Goal: Information Seeking & Learning: Find specific fact

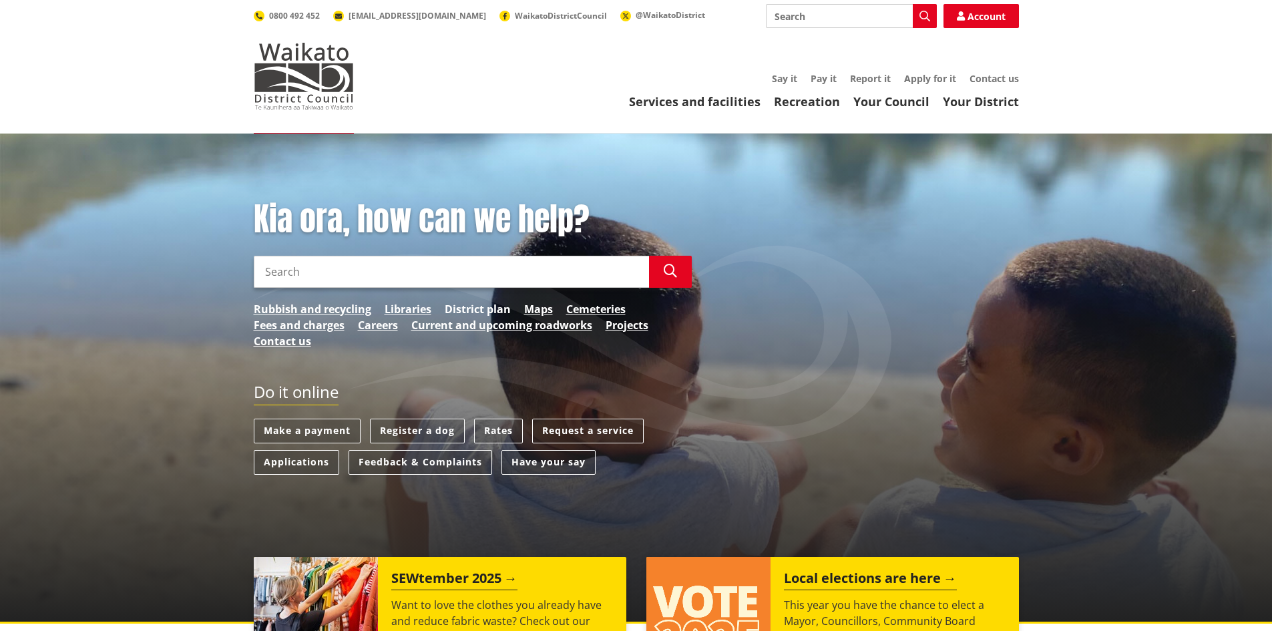
click at [498, 307] on link "District plan" at bounding box center [478, 309] width 66 height 16
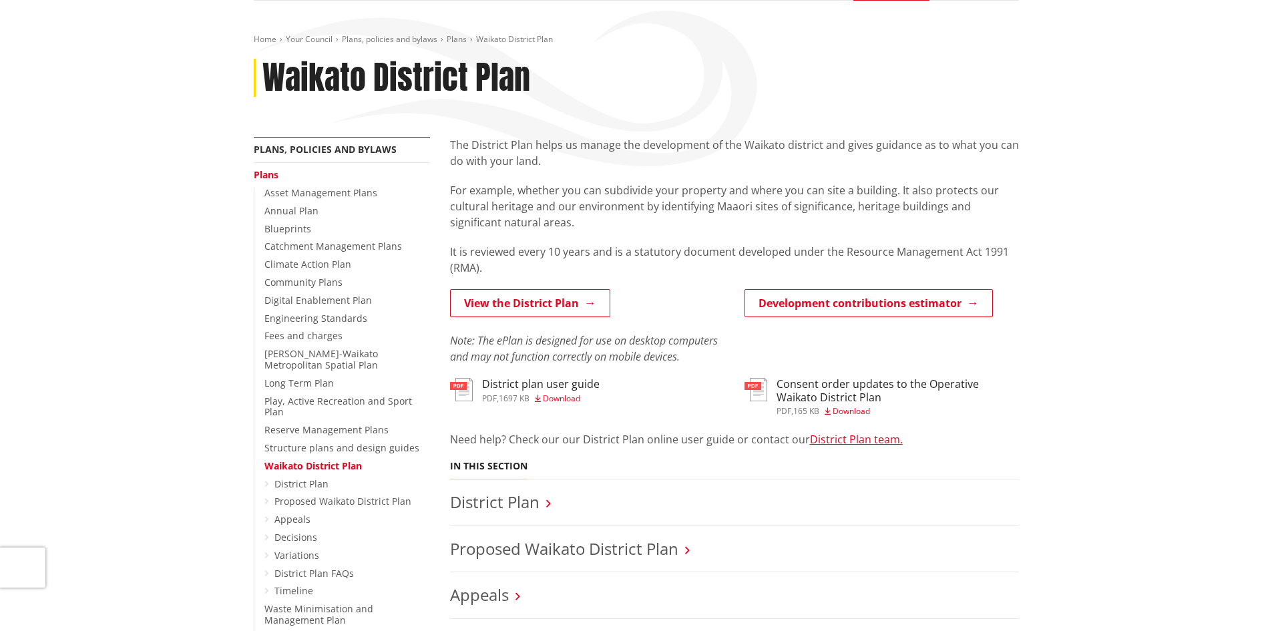
scroll to position [134, 0]
click at [502, 497] on link "District Plan" at bounding box center [494, 501] width 89 height 22
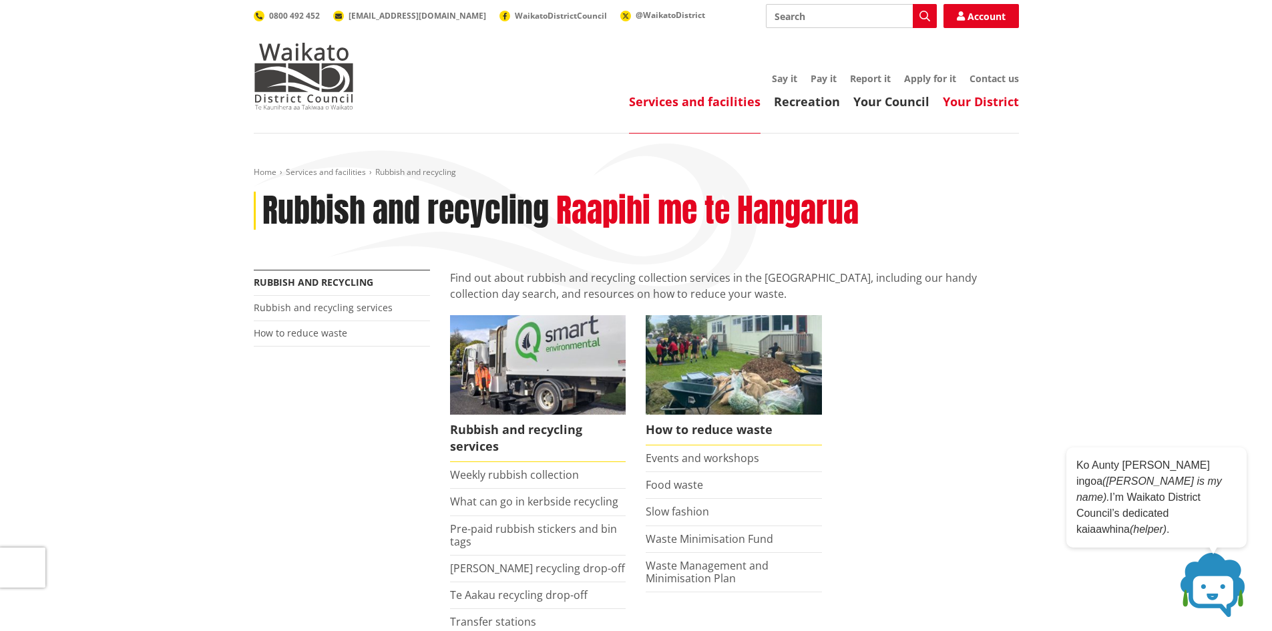
click at [974, 102] on link "Your District" at bounding box center [981, 101] width 76 height 16
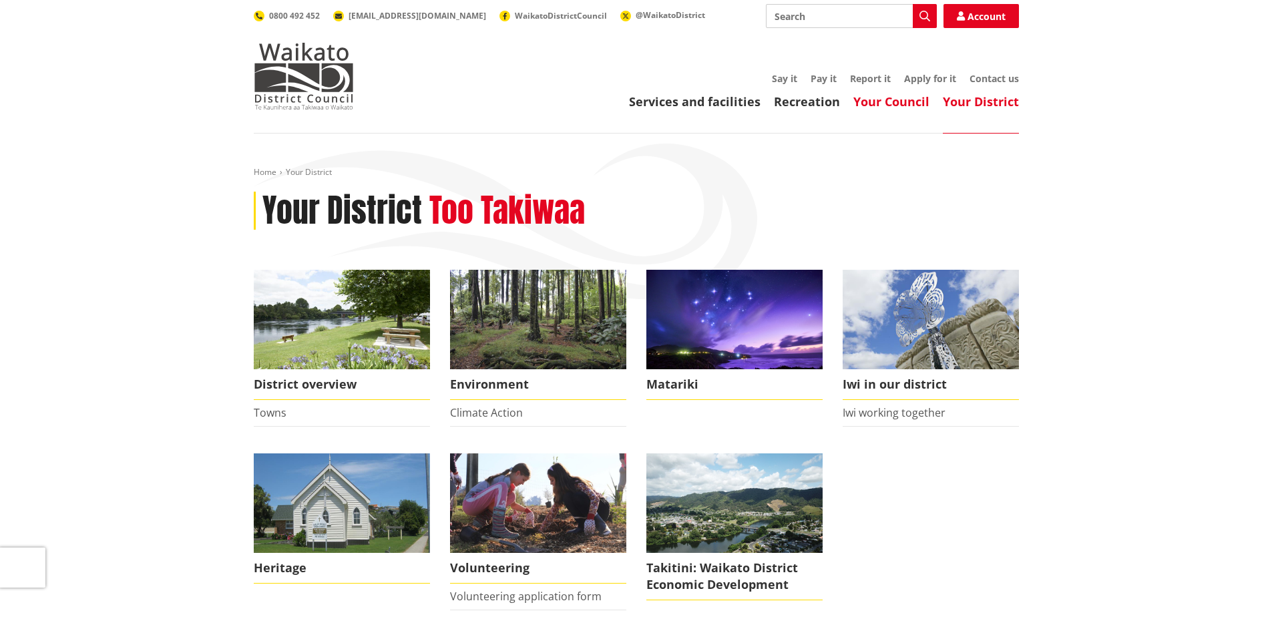
click at [897, 109] on link "Your Council" at bounding box center [891, 101] width 76 height 16
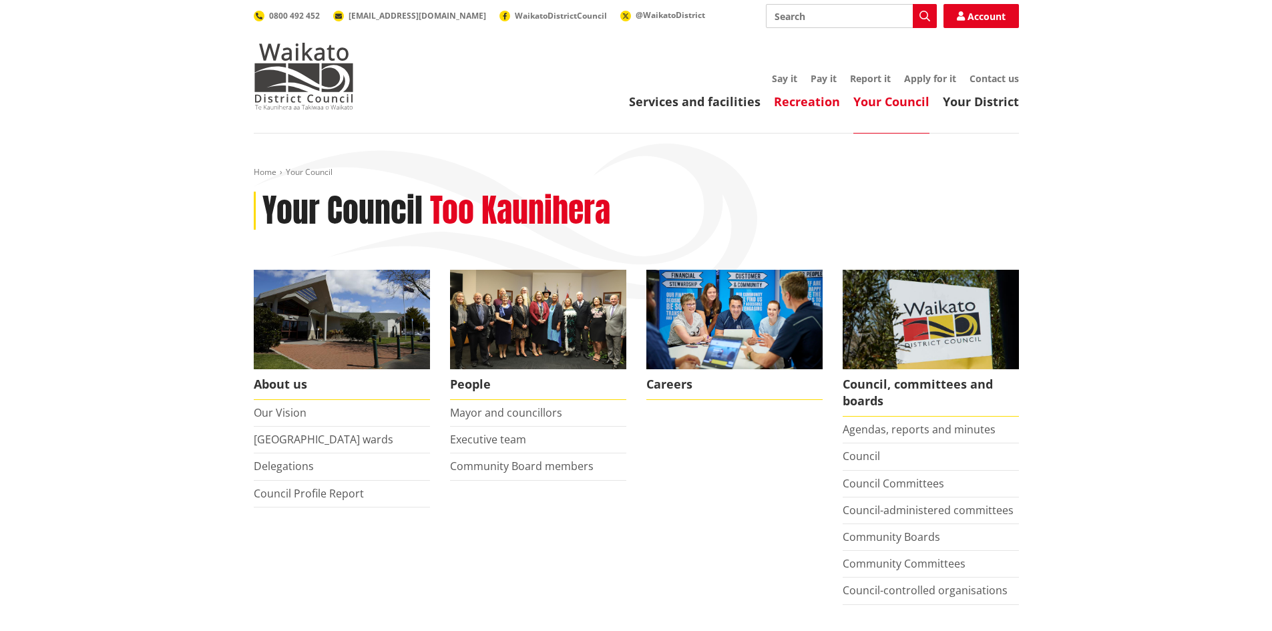
click at [824, 104] on link "Recreation" at bounding box center [807, 101] width 66 height 16
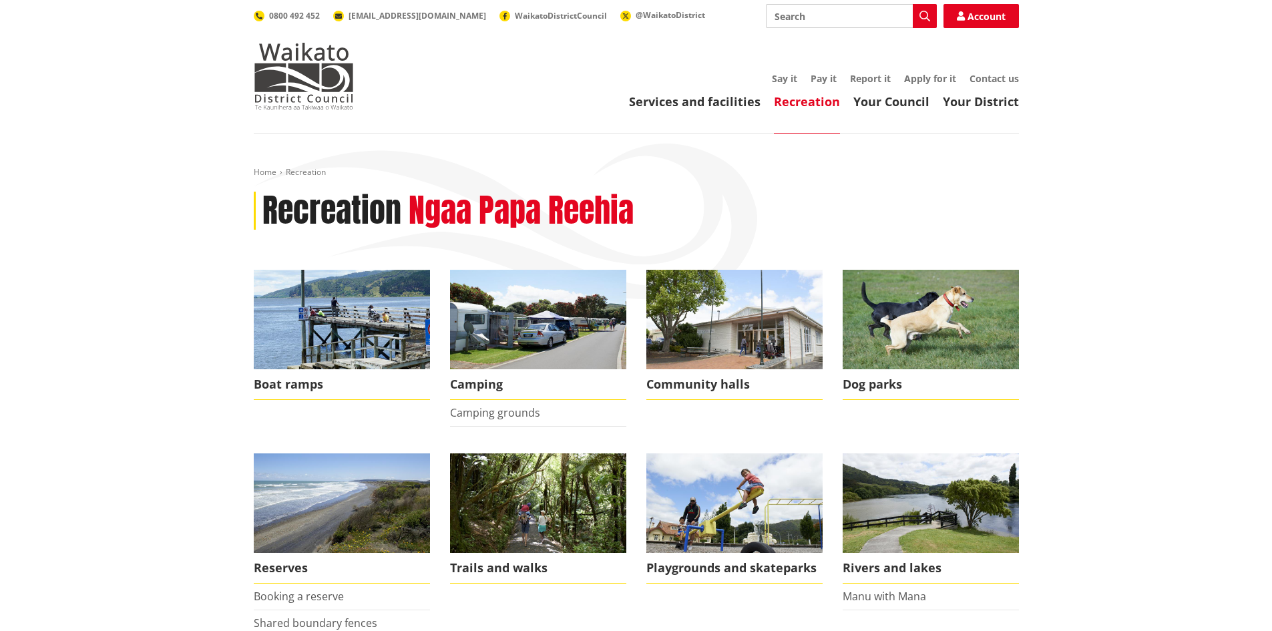
click at [783, 20] on input "Search" at bounding box center [851, 16] width 171 height 24
click at [742, 105] on link "Services and facilities" at bounding box center [695, 101] width 132 height 16
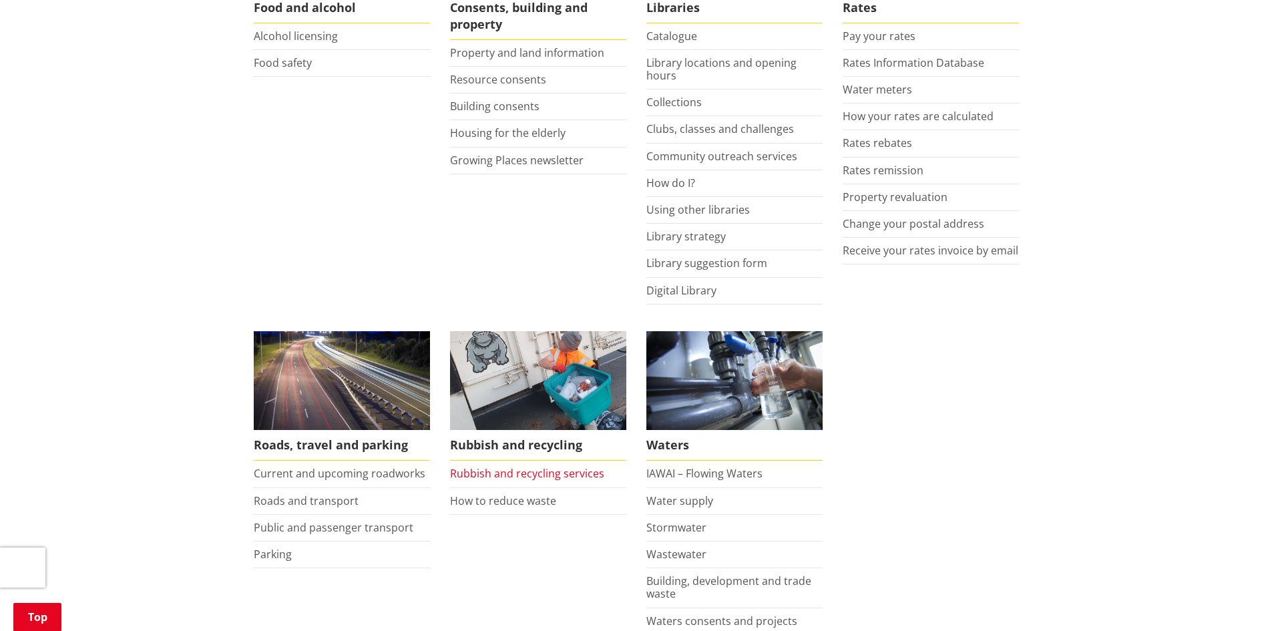
scroll to position [735, 0]
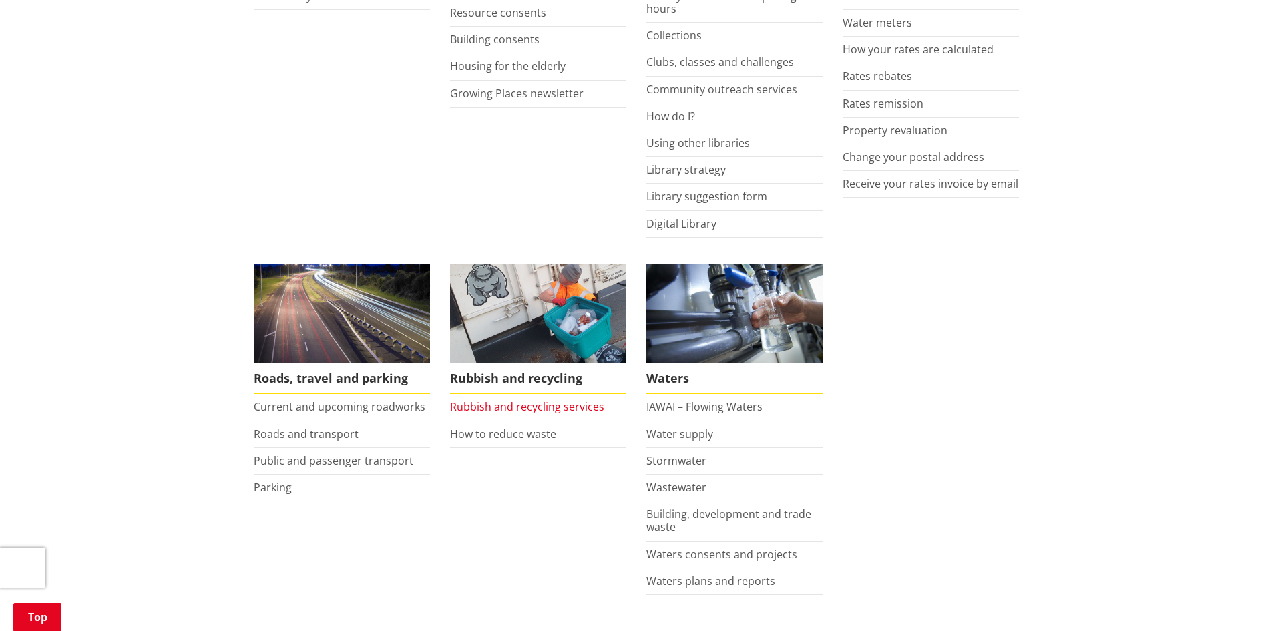
click at [532, 411] on link "Rubbish and recycling services" at bounding box center [527, 406] width 154 height 15
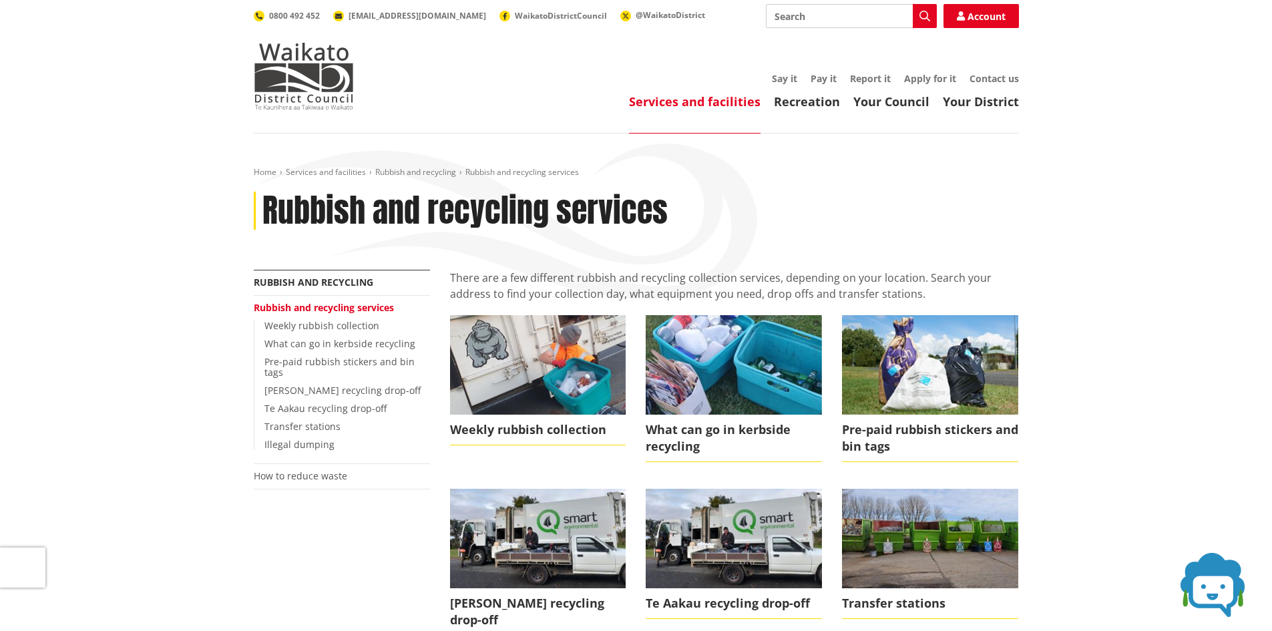
scroll to position [67, 0]
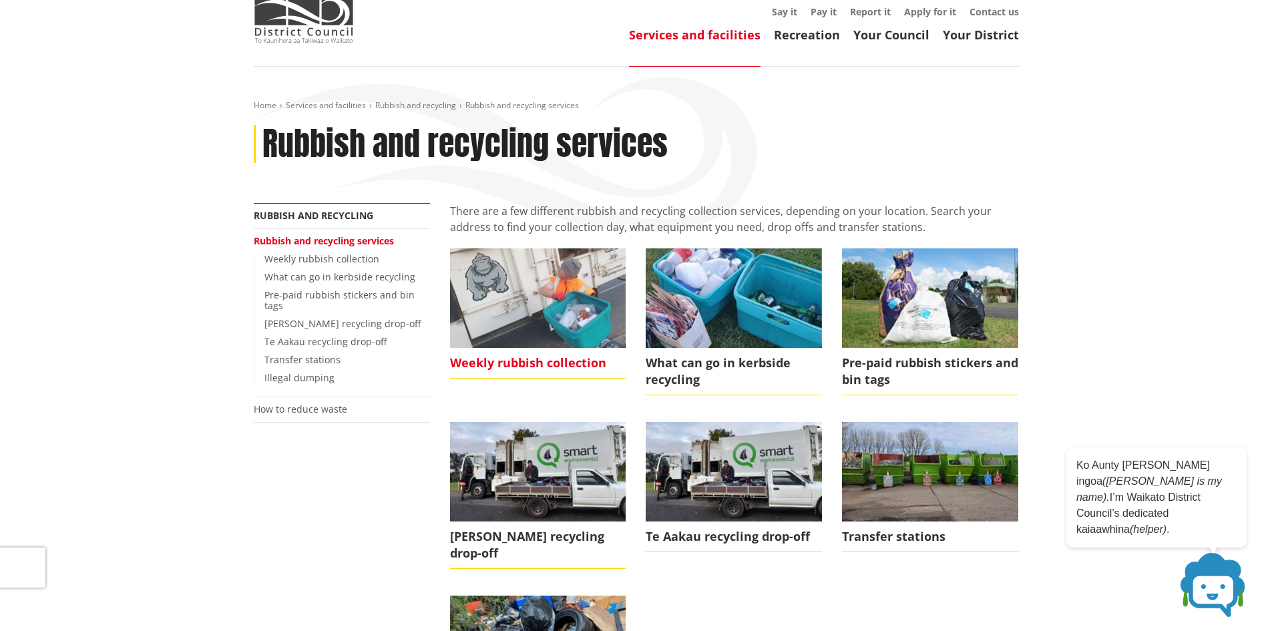
click at [533, 362] on span "Weekly rubbish collection" at bounding box center [538, 363] width 176 height 31
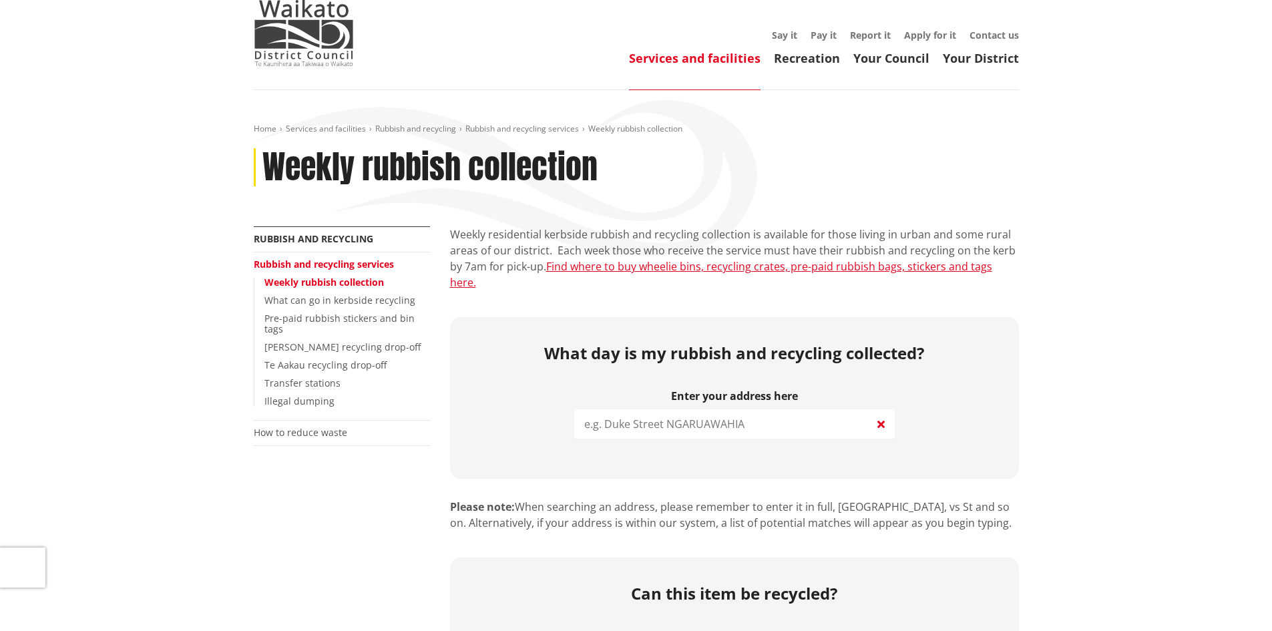
scroll to position [67, 0]
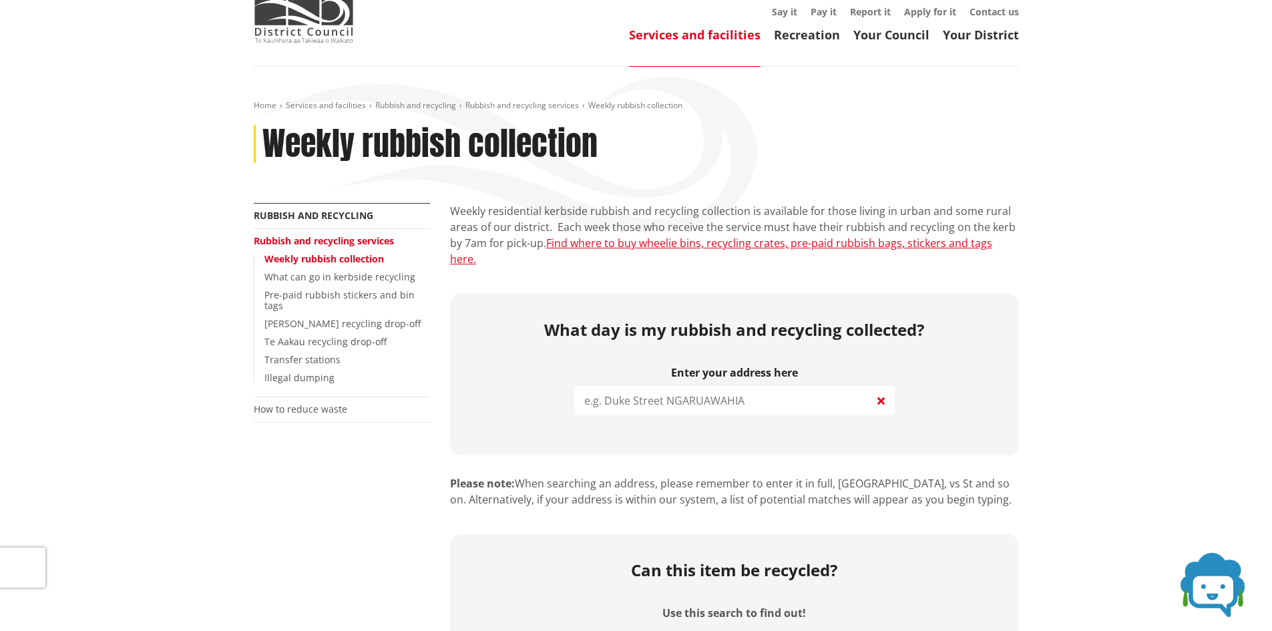
click at [685, 389] on input "search" at bounding box center [734, 400] width 321 height 29
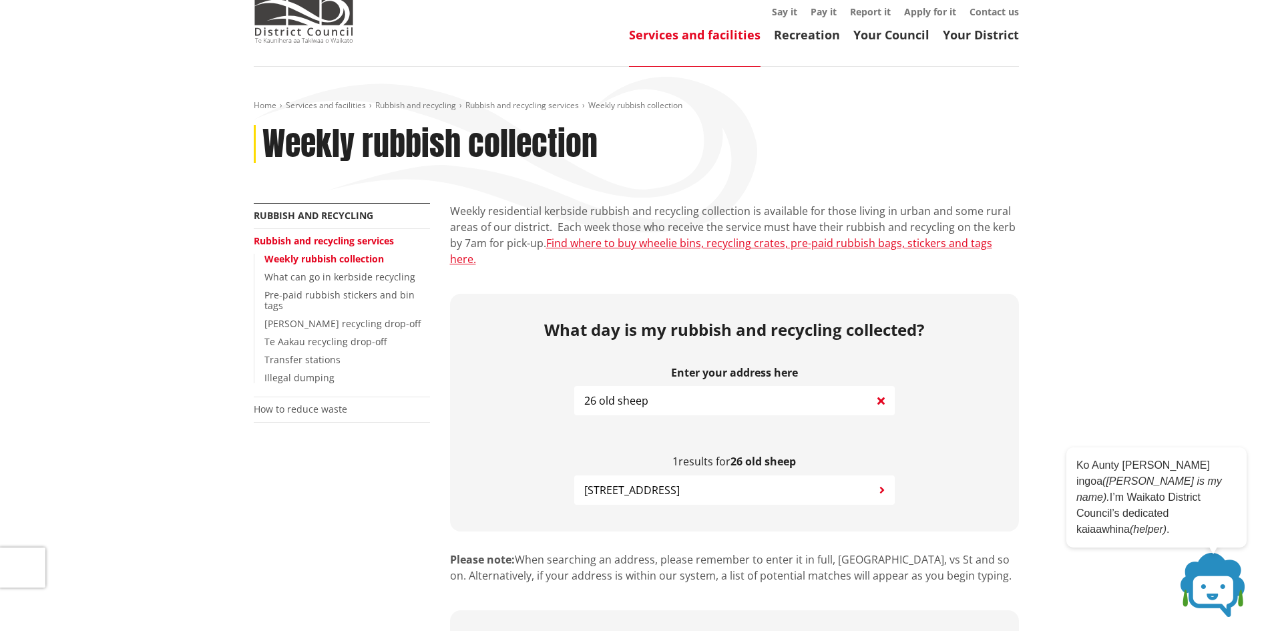
type input "26 old sheep"
click at [680, 482] on span "[STREET_ADDRESS]" at bounding box center [631, 490] width 95 height 16
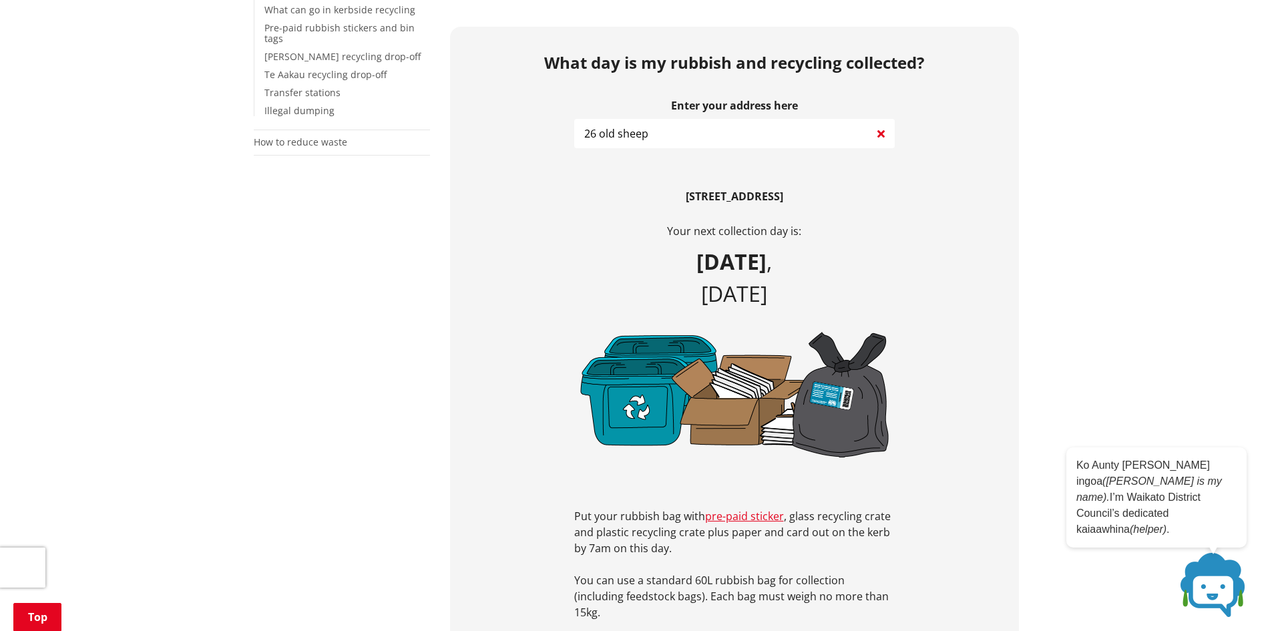
scroll to position [200, 0]
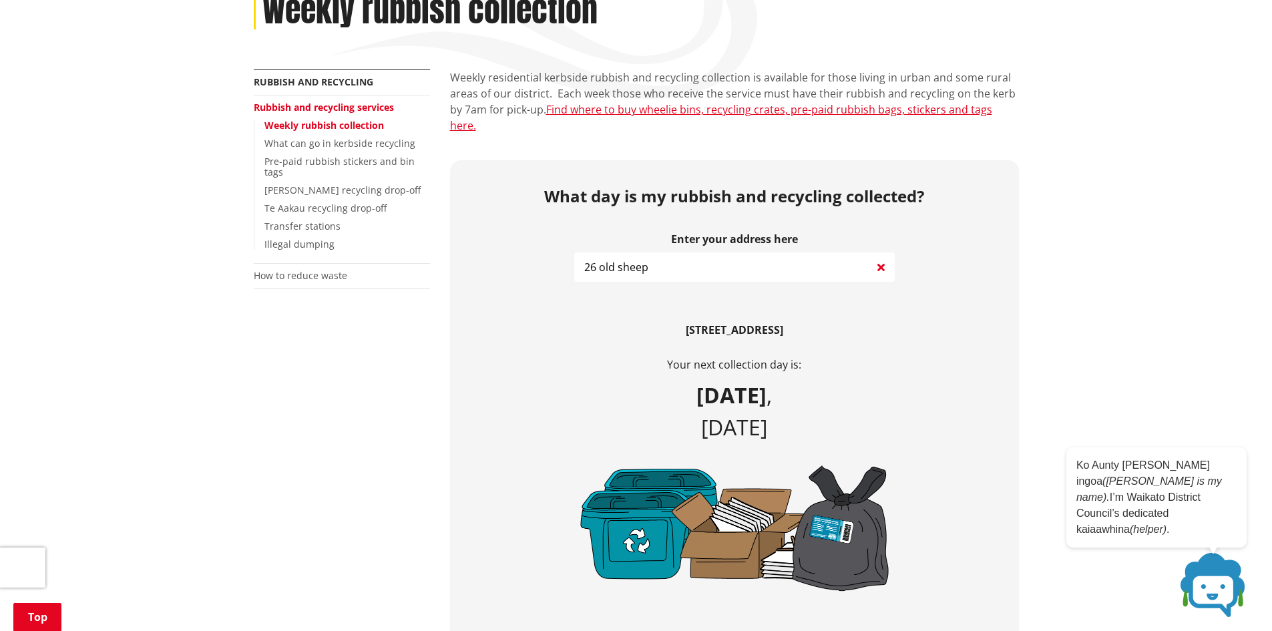
drag, startPoint x: 773, startPoint y: 312, endPoint x: 753, endPoint y: 313, distance: 19.4
click at [753, 323] on b "[STREET_ADDRESS]" at bounding box center [734, 330] width 97 height 15
drag, startPoint x: 845, startPoint y: 313, endPoint x: 624, endPoint y: 317, distance: 220.4
click at [624, 322] on p "[STREET_ADDRESS]" at bounding box center [734, 330] width 321 height 16
copy b "[STREET_ADDRESS]"
